Goal: Task Accomplishment & Management: Complete application form

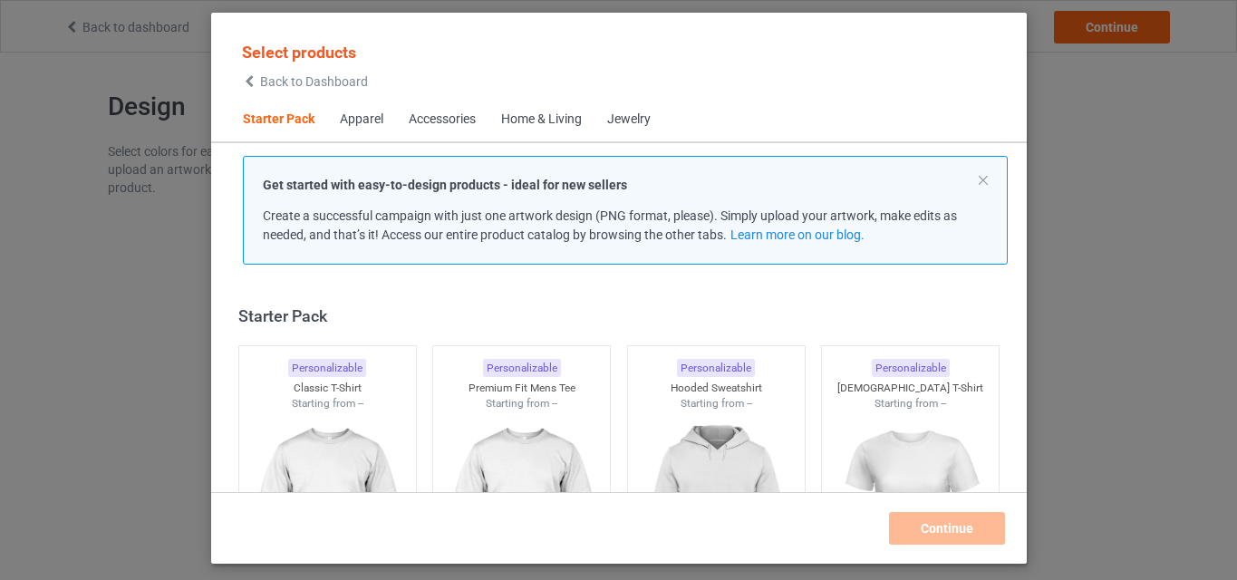
scroll to position [24, 0]
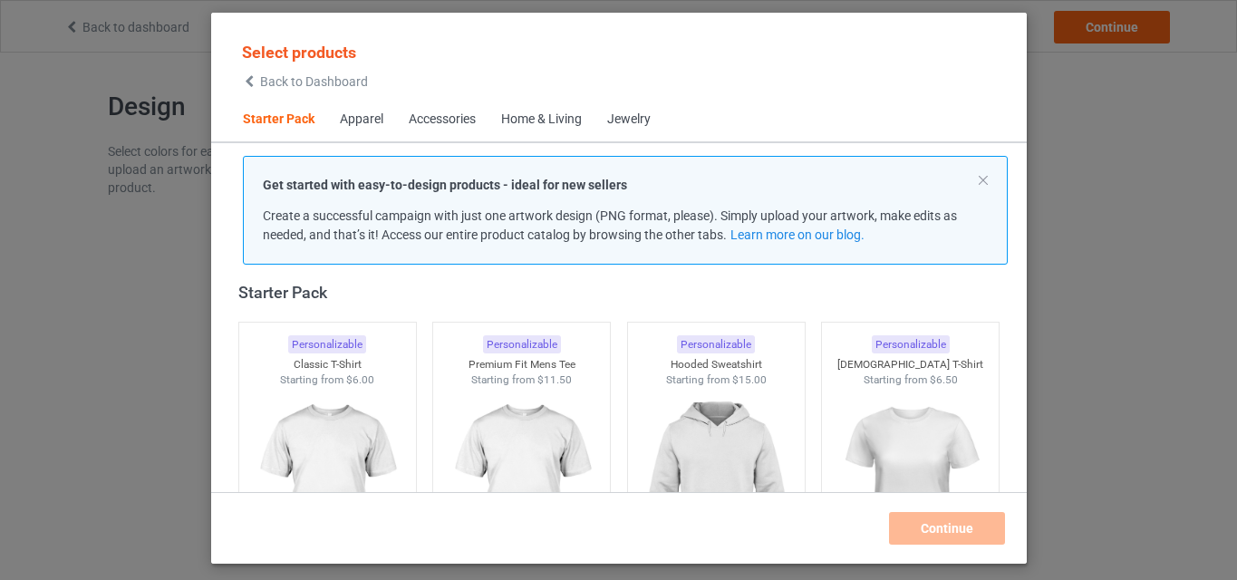
click at [987, 186] on p "Get started with easy-to-design products - ideal for new sellers" at bounding box center [625, 185] width 725 height 18
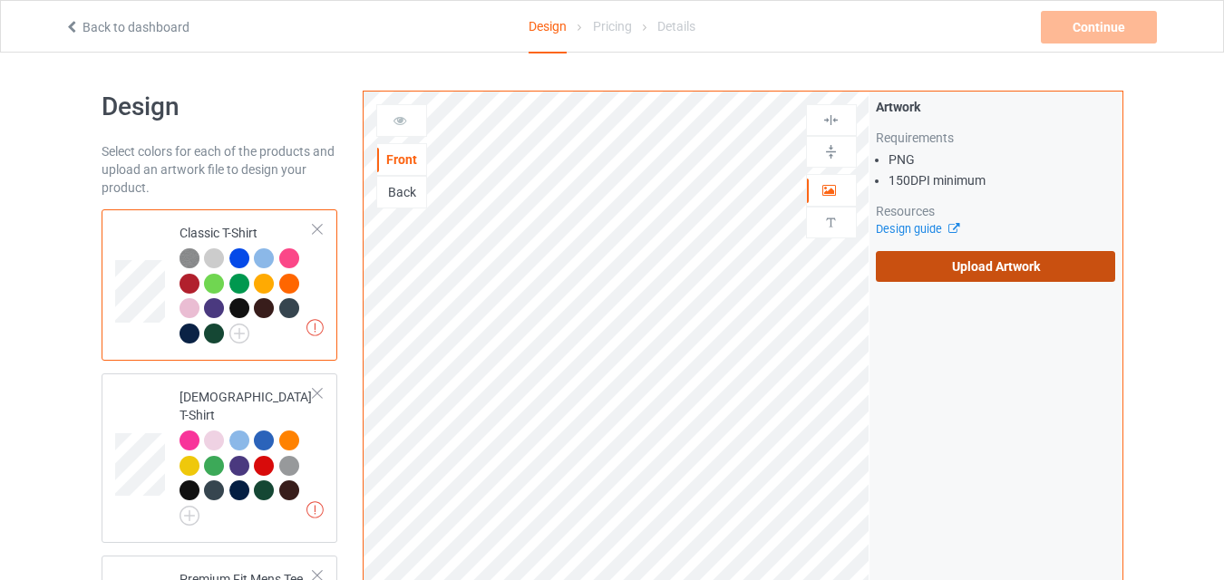
click at [1012, 270] on label "Upload Artwork" at bounding box center [996, 266] width 240 height 31
click at [0, 0] on input "Upload Artwork" at bounding box center [0, 0] width 0 height 0
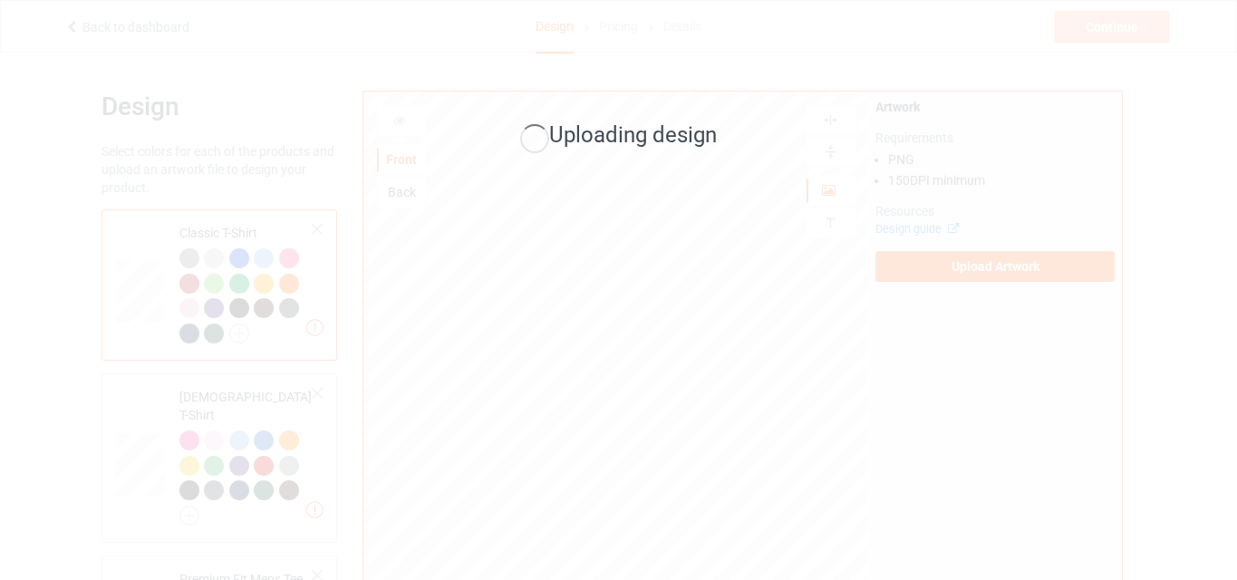
drag, startPoint x: 1012, startPoint y: 270, endPoint x: 312, endPoint y: 7, distance: 747.6
click at [312, 7] on div "Uploading design" at bounding box center [618, 290] width 1237 height 580
click at [739, 170] on div "Uploading design" at bounding box center [619, 137] width 510 height 71
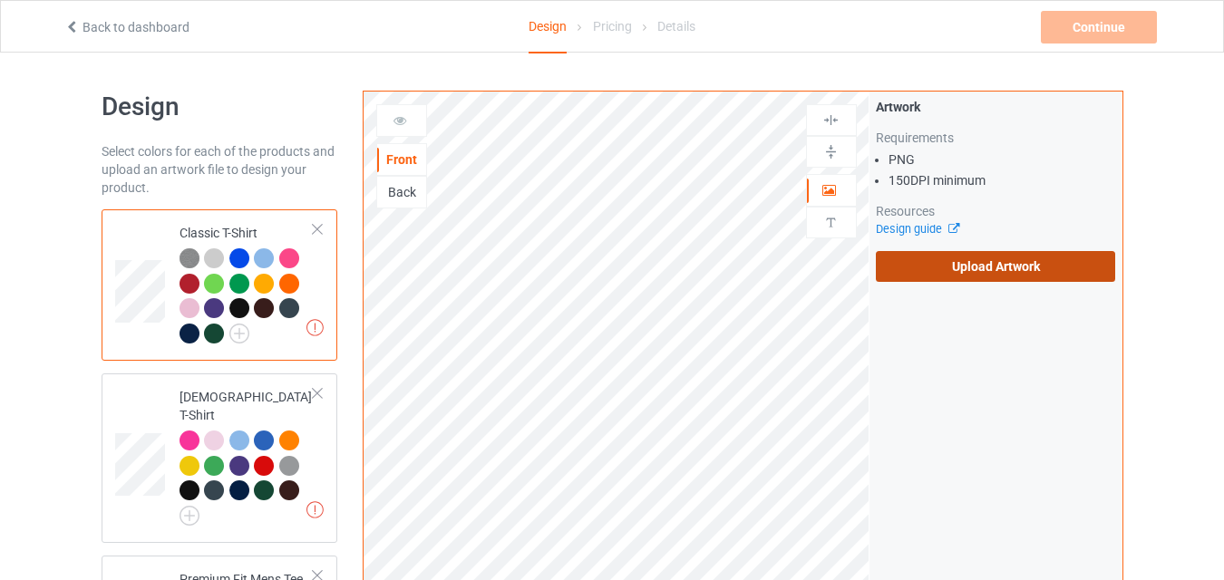
click at [952, 263] on label "Upload Artwork" at bounding box center [996, 266] width 240 height 31
click at [0, 0] on input "Upload Artwork" at bounding box center [0, 0] width 0 height 0
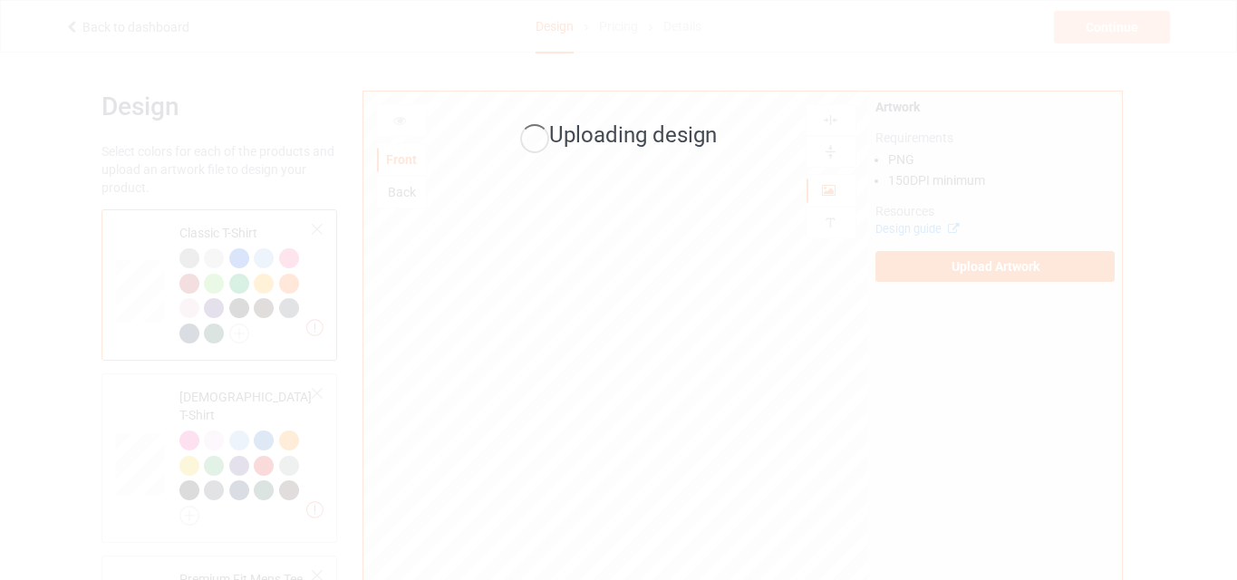
click at [419, 279] on div "Uploading design" at bounding box center [618, 290] width 1237 height 580
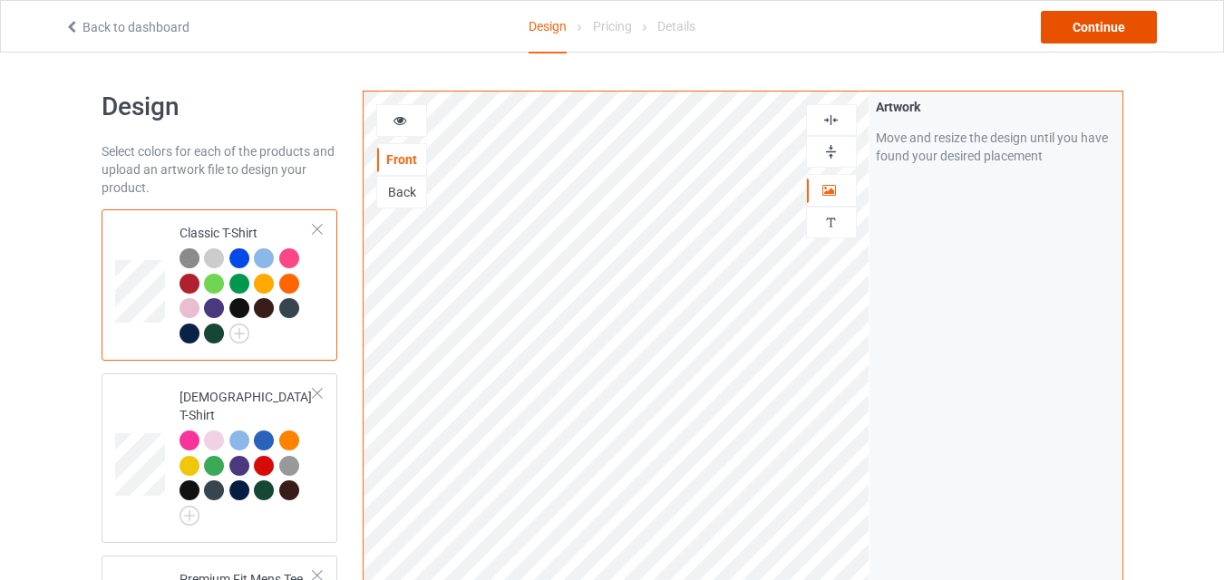
click at [1081, 38] on div "Continue" at bounding box center [1099, 27] width 116 height 33
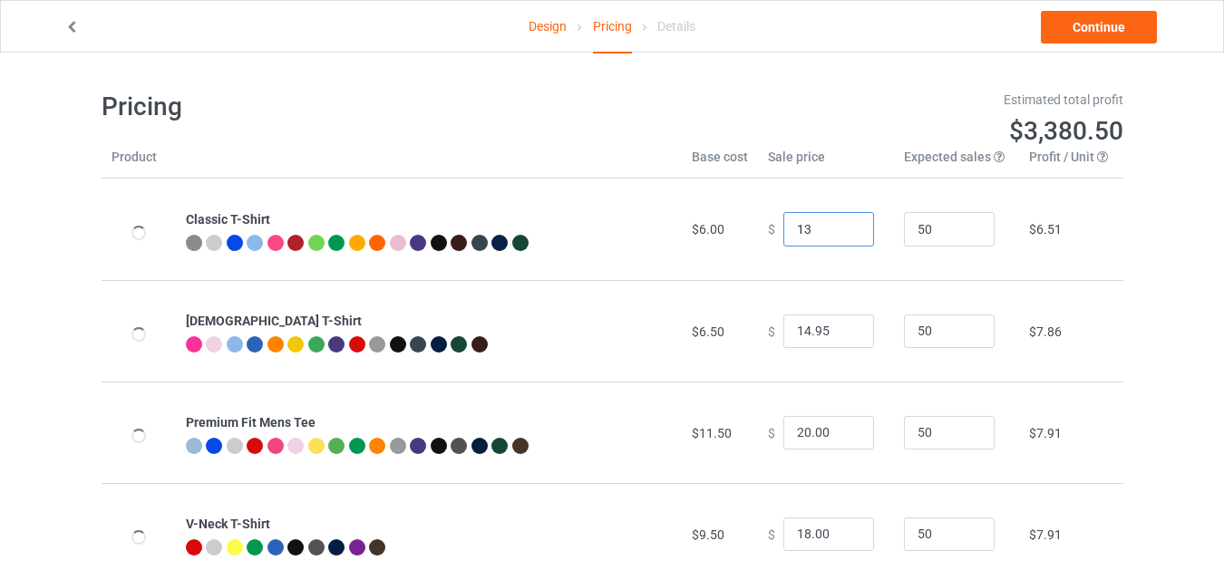
click at [846, 228] on input "13" at bounding box center [828, 229] width 91 height 34
click at [846, 228] on input "14" at bounding box center [828, 229] width 91 height 34
type input "14.00"
click at [843, 325] on input "15.95" at bounding box center [828, 332] width 91 height 34
click at [843, 325] on input "16.95" at bounding box center [828, 332] width 91 height 34
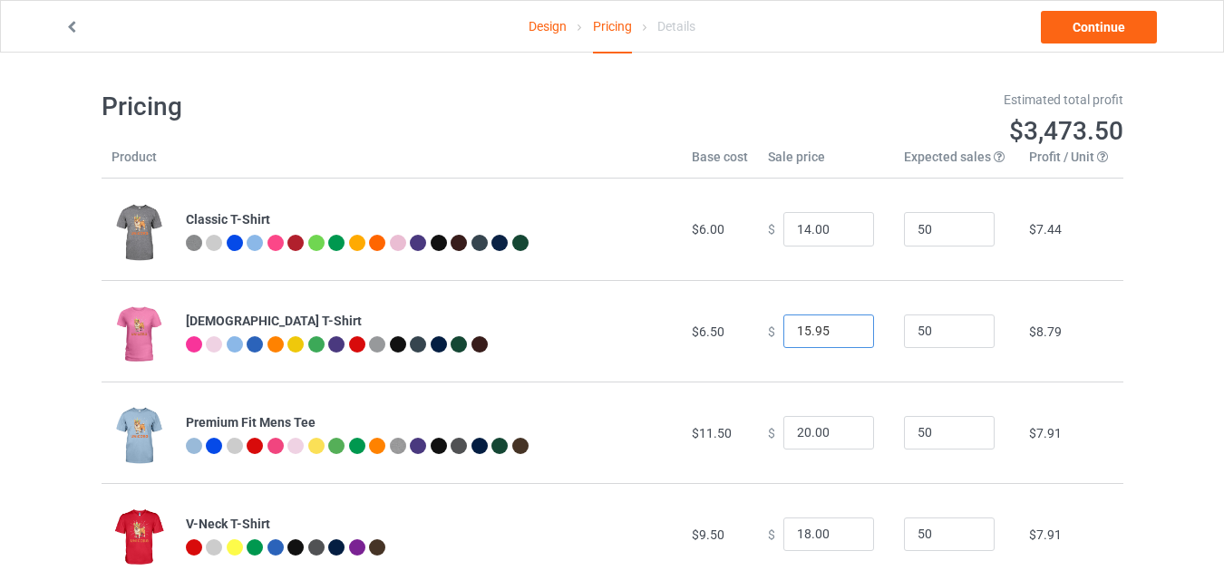
click at [844, 336] on input "15.95" at bounding box center [828, 332] width 91 height 34
type input "14.95"
click at [844, 336] on input "14.95" at bounding box center [828, 332] width 91 height 34
click at [1100, 23] on link "Continue" at bounding box center [1099, 27] width 116 height 33
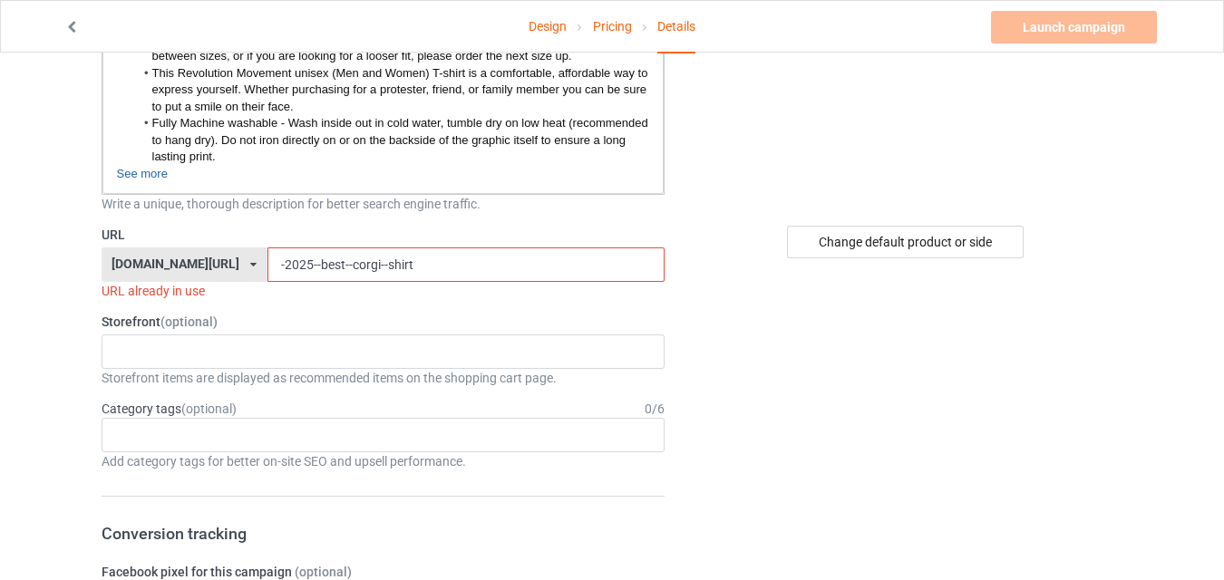
scroll to position [305, 0]
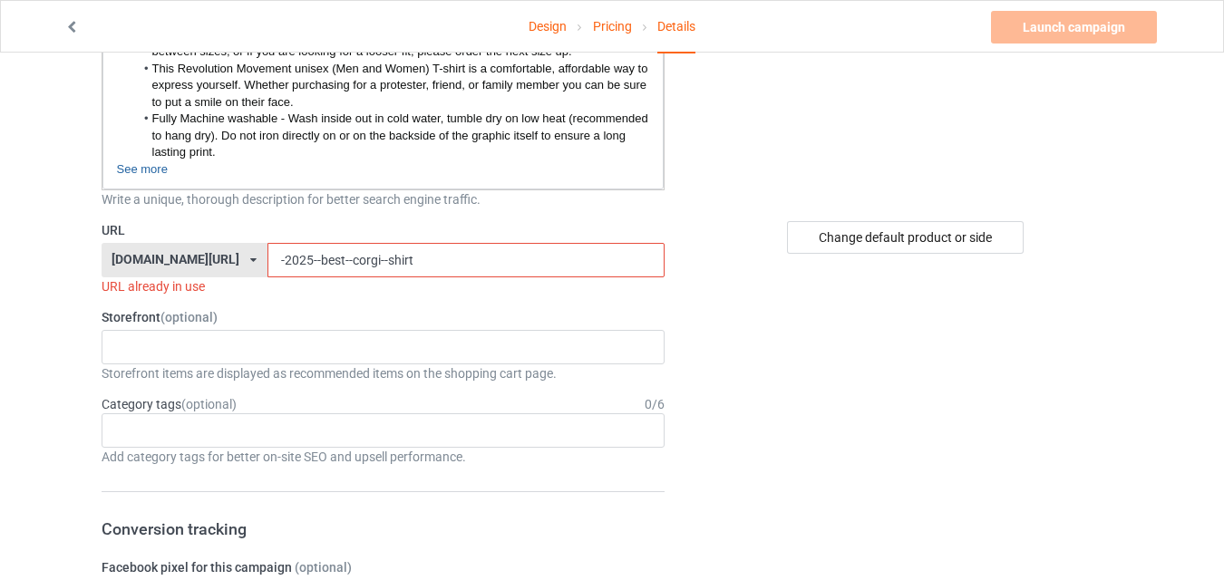
click at [397, 270] on input "-2025--best--corgi--shirt" at bounding box center [465, 260] width 397 height 34
click at [273, 258] on input "-2025--best--corgi--shirt" at bounding box center [465, 260] width 397 height 34
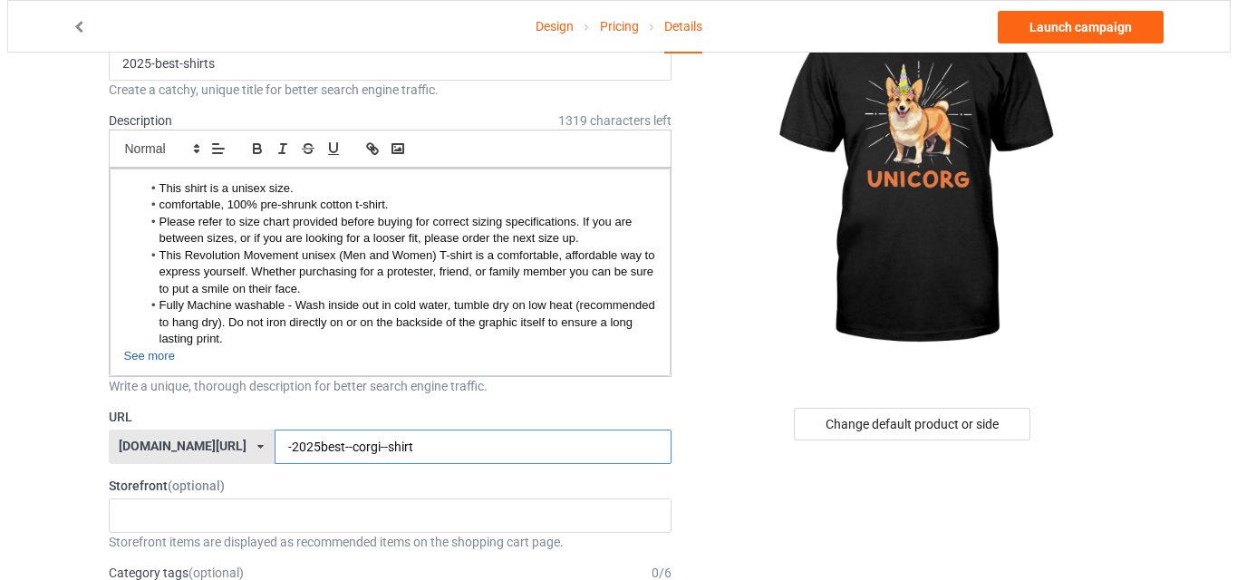
scroll to position [0, 0]
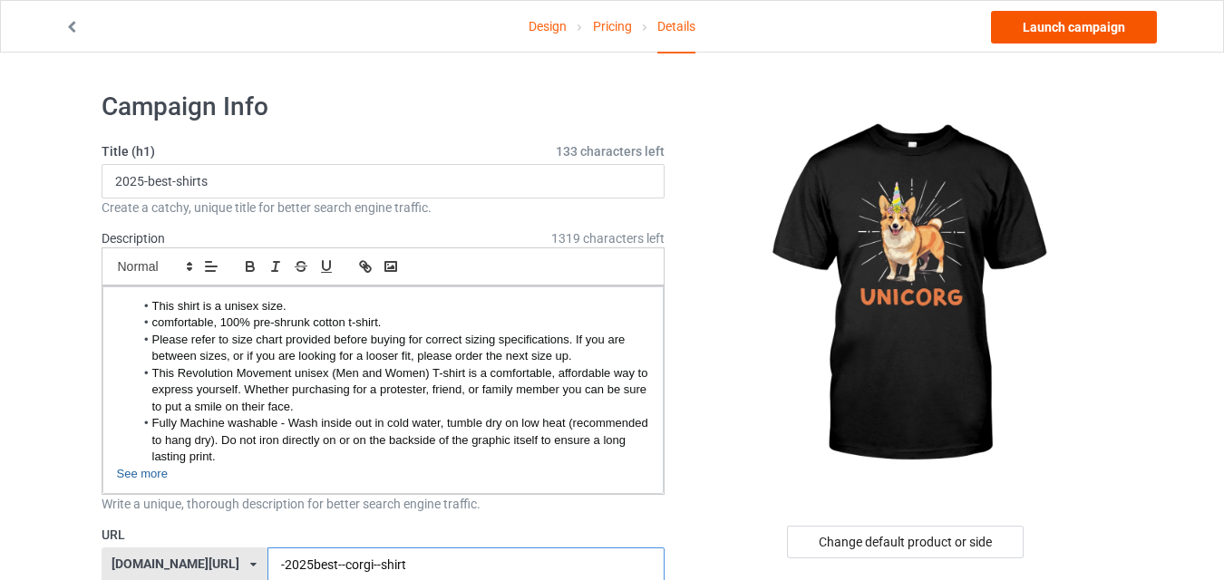
type input "-2025best--corgi--shirt"
click at [1094, 39] on link "Launch campaign" at bounding box center [1074, 27] width 166 height 33
